Goal: Complete application form: Complete application form

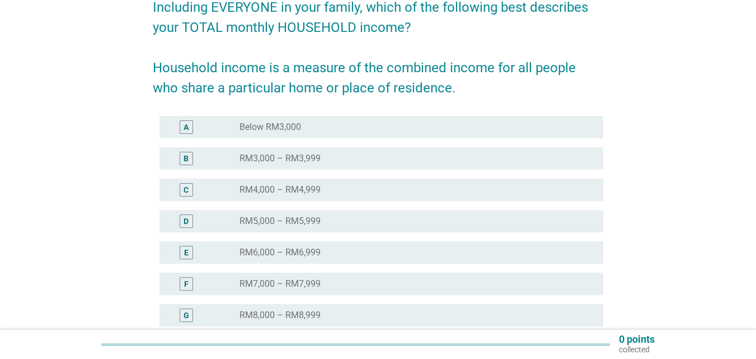
scroll to position [168, 0]
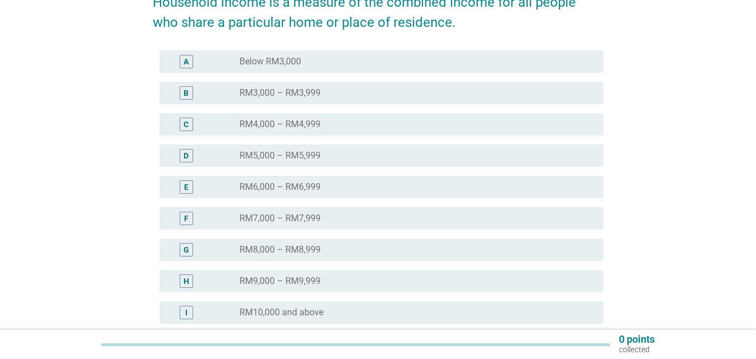
click at [300, 217] on label "RM7,000 – RM7,999" at bounding box center [280, 218] width 81 height 11
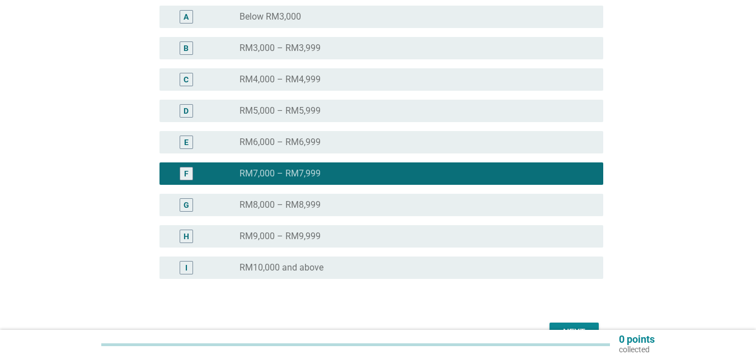
scroll to position [279, 0]
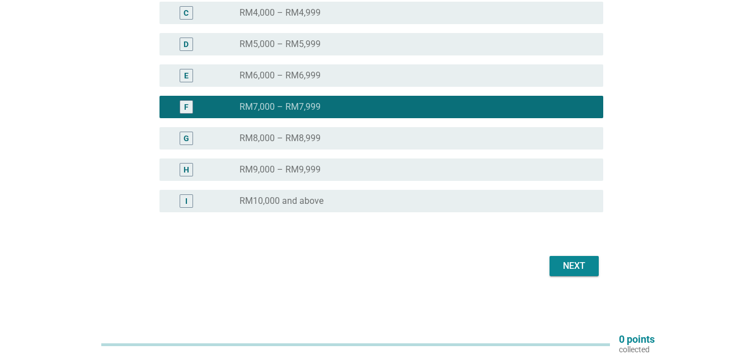
click at [567, 265] on div "Next" at bounding box center [574, 265] width 31 height 13
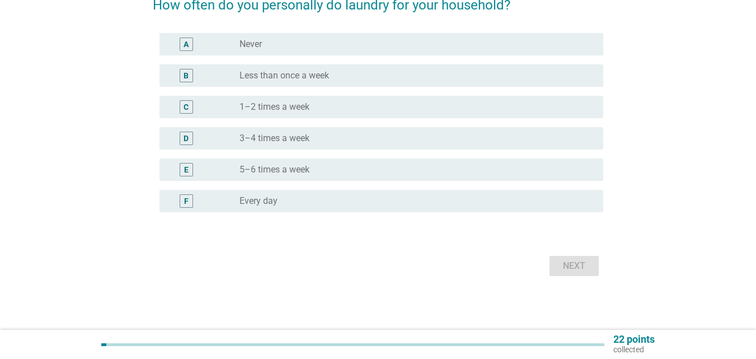
scroll to position [0, 0]
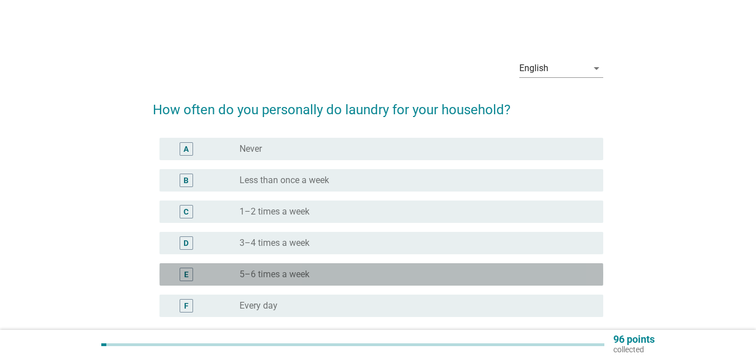
click at [374, 272] on div "radio_button_unchecked 5–6 times a week" at bounding box center [413, 274] width 346 height 11
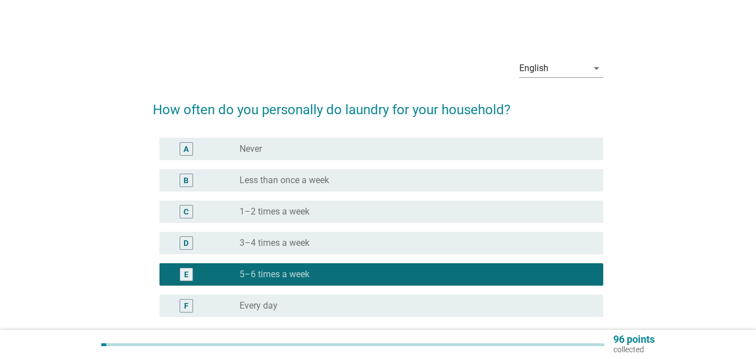
scroll to position [105, 0]
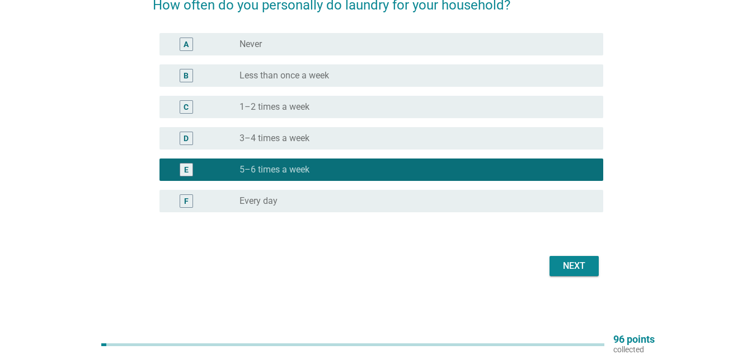
click at [588, 264] on div "Next" at bounding box center [574, 265] width 31 height 13
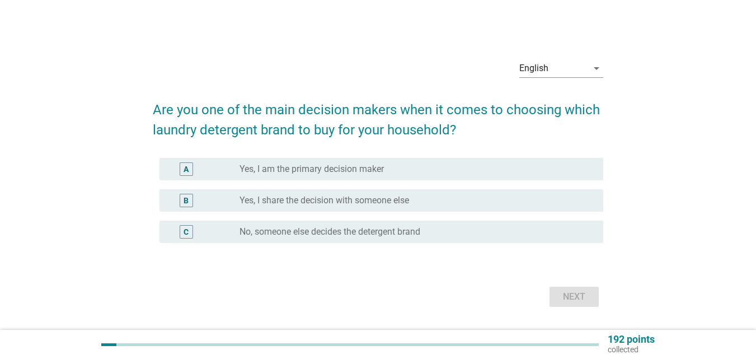
click at [324, 170] on label "Yes, I am the primary decision maker" at bounding box center [312, 168] width 144 height 11
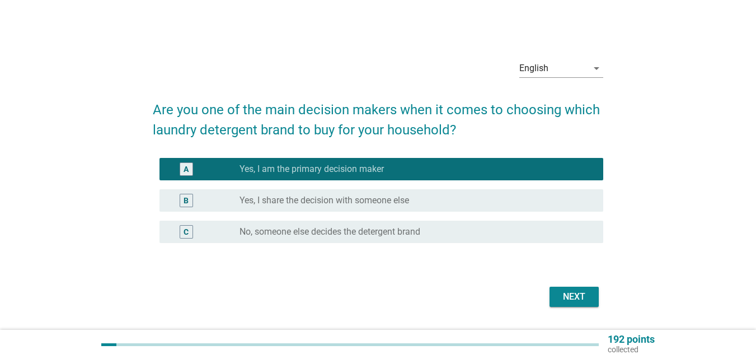
click at [576, 299] on div "Next" at bounding box center [574, 296] width 31 height 13
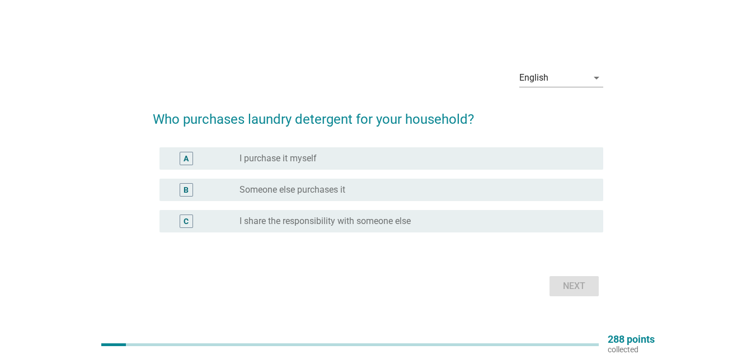
click at [470, 156] on div "radio_button_unchecked I purchase it myself" at bounding box center [413, 158] width 346 height 11
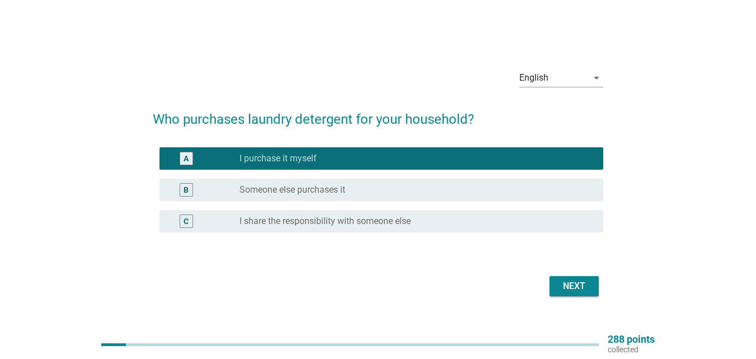
click at [574, 288] on div "Next" at bounding box center [574, 285] width 31 height 13
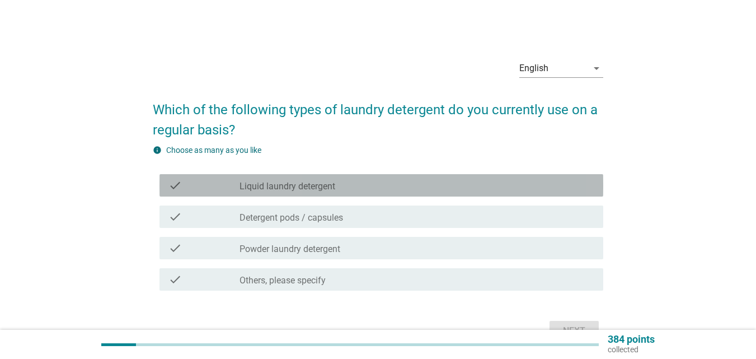
click at [379, 182] on div "check_box_outline_blank Liquid laundry detergent" at bounding box center [417, 185] width 355 height 13
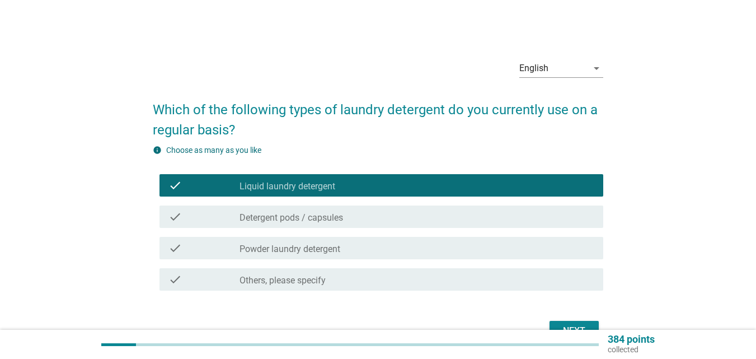
scroll to position [56, 0]
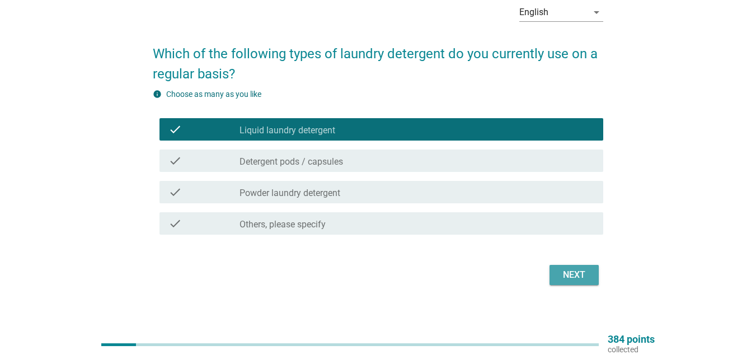
click at [570, 274] on div "Next" at bounding box center [574, 274] width 31 height 13
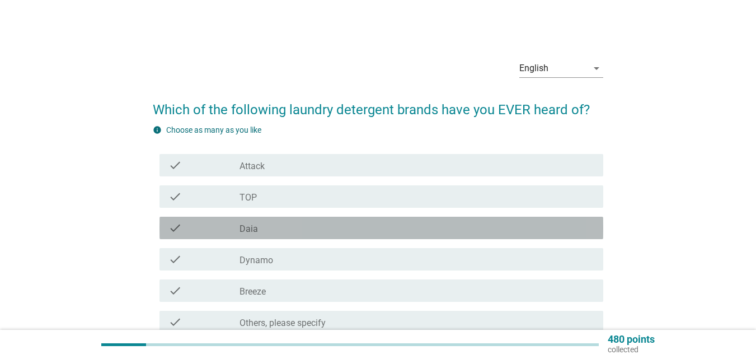
click at [335, 228] on div "check_box_outline_blank Daia" at bounding box center [417, 227] width 355 height 13
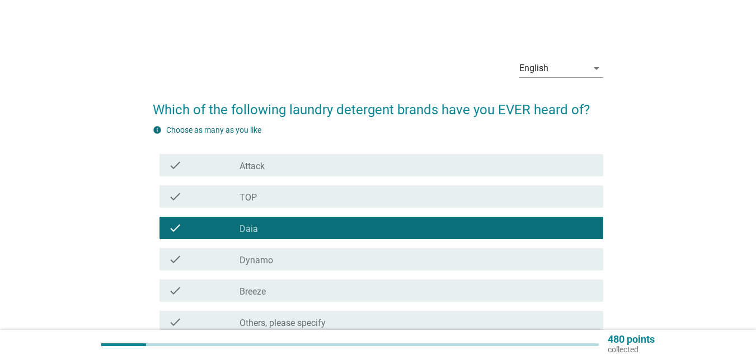
drag, startPoint x: 336, startPoint y: 204, endPoint x: 338, endPoint y: 184, distance: 19.7
click at [336, 204] on div "check check_box_outline_blank TOP" at bounding box center [382, 196] width 444 height 22
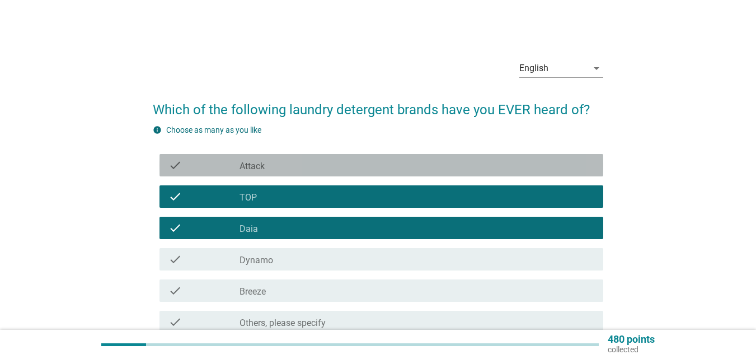
click at [340, 160] on div "check_box_outline_blank Attack" at bounding box center [417, 164] width 355 height 13
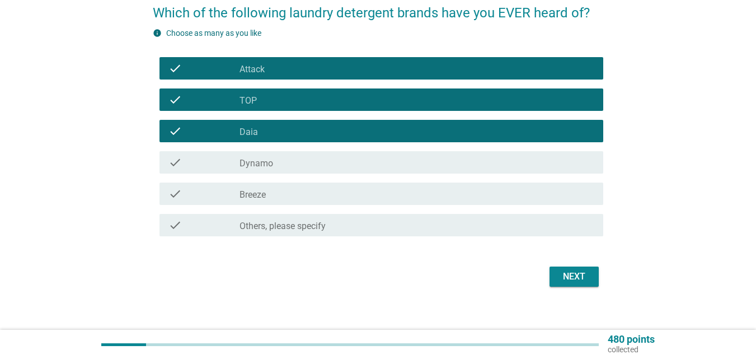
scroll to position [107, 0]
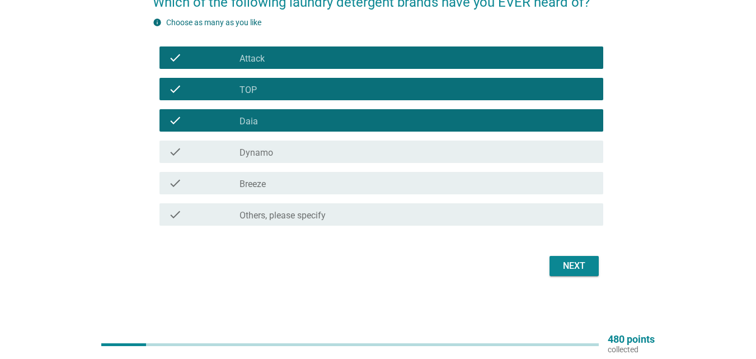
click at [347, 138] on div "check check_box_outline_blank Dynamo" at bounding box center [378, 151] width 451 height 31
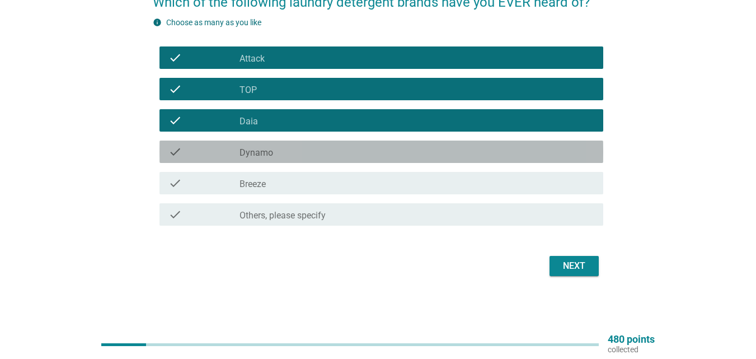
click at [346, 153] on div "check_box_outline_blank Dynamo" at bounding box center [417, 151] width 355 height 13
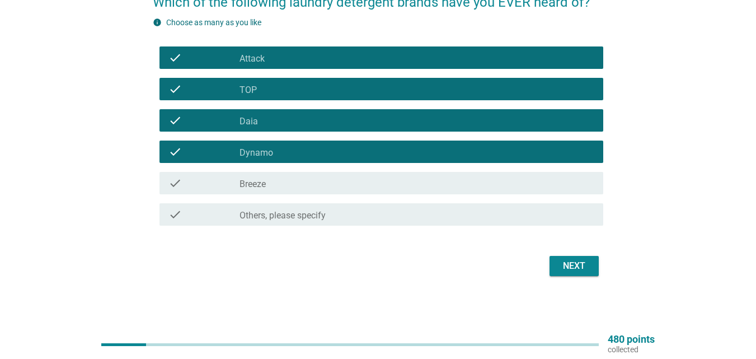
click at [345, 179] on div "check_box_outline_blank Breeze" at bounding box center [417, 182] width 355 height 13
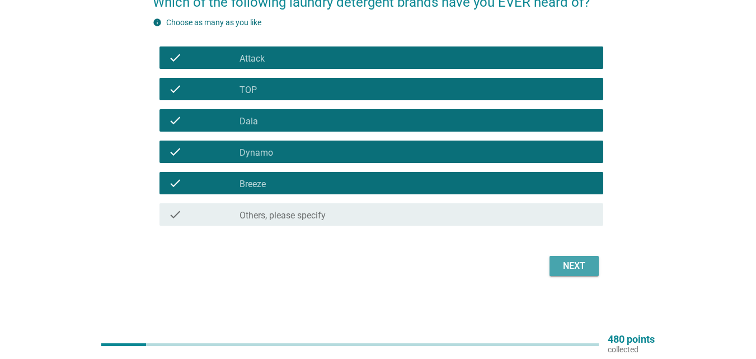
click at [558, 264] on button "Next" at bounding box center [574, 266] width 49 height 20
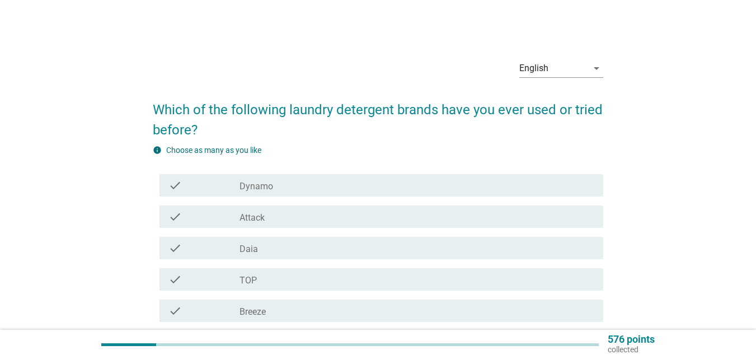
click at [334, 188] on div "check_box_outline_blank Dynamo" at bounding box center [417, 185] width 355 height 13
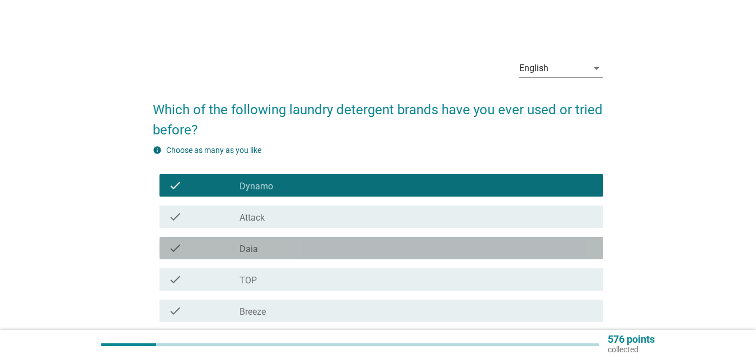
click at [326, 249] on div "check_box_outline_blank Daia" at bounding box center [417, 247] width 355 height 13
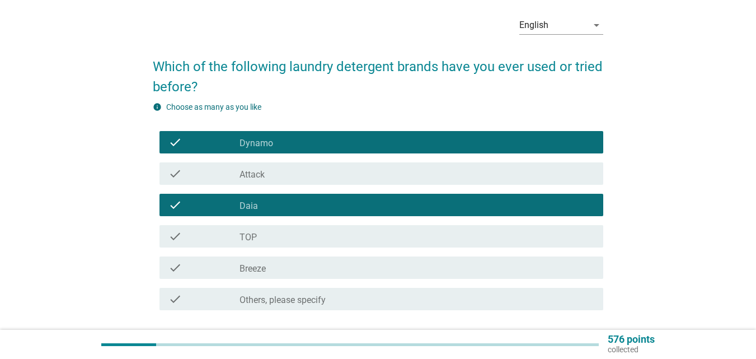
scroll to position [112, 0]
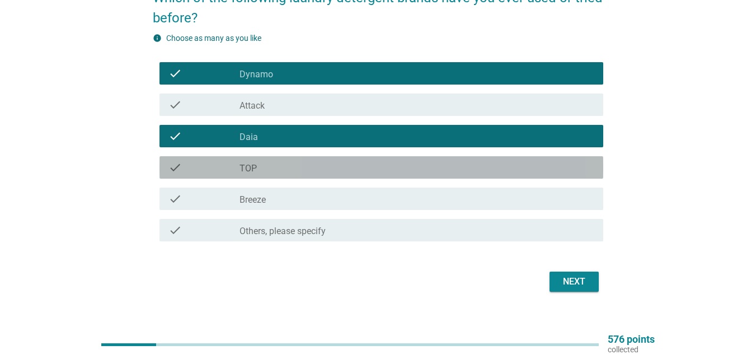
click at [320, 164] on div "check_box_outline_blank TOP" at bounding box center [417, 167] width 355 height 13
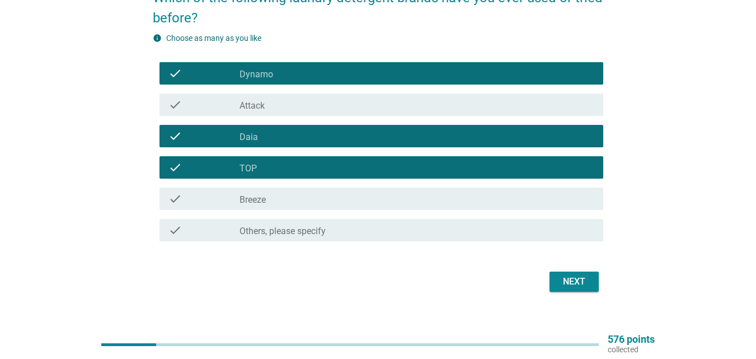
click at [320, 199] on div "check_box_outline_blank Breeze" at bounding box center [417, 198] width 355 height 13
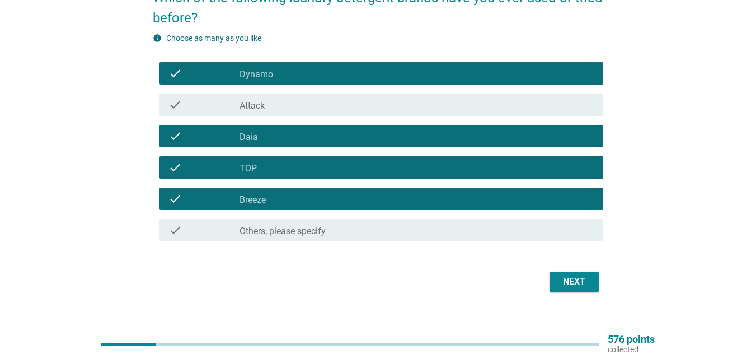
click at [553, 279] on button "Next" at bounding box center [574, 282] width 49 height 20
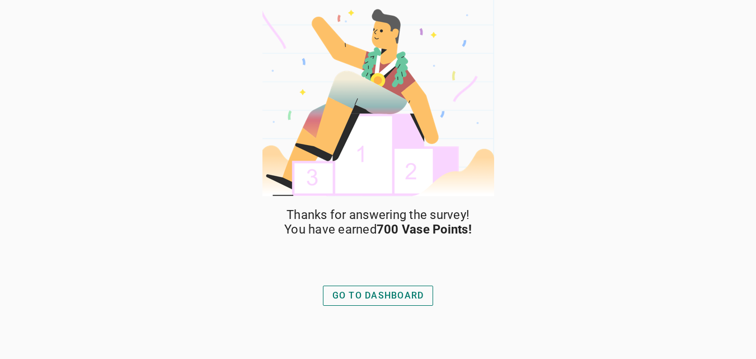
click at [411, 299] on div "GO TO DASHBOARD" at bounding box center [379, 295] width 92 height 13
